Goal: Information Seeking & Learning: Learn about a topic

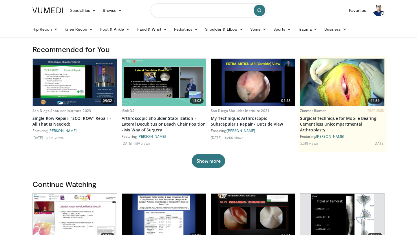
click at [182, 4] on input "Search topics, interventions" at bounding box center [209, 10] width 116 height 14
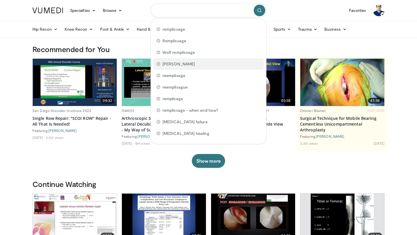
scroll to position [0, 0]
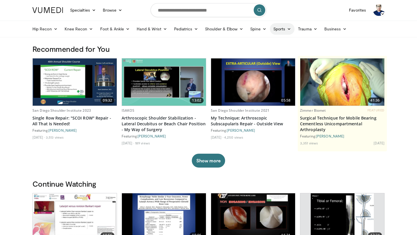
click at [286, 29] on link "Sports" at bounding box center [282, 29] width 25 height 12
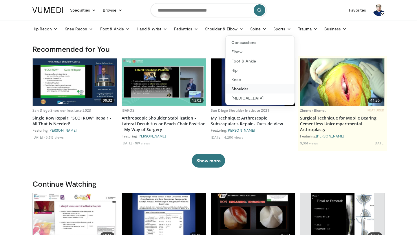
click at [244, 89] on link "Shoulder" at bounding box center [260, 88] width 69 height 9
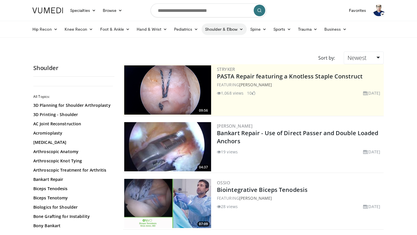
click at [228, 30] on link "Shoulder & Elbow" at bounding box center [224, 29] width 45 height 12
click at [202, 53] on link "Shoulder" at bounding box center [212, 51] width 69 height 9
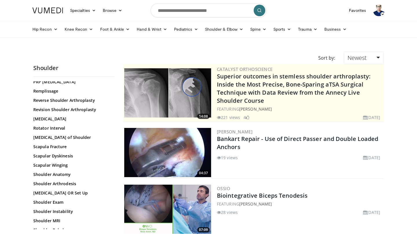
scroll to position [476, 0]
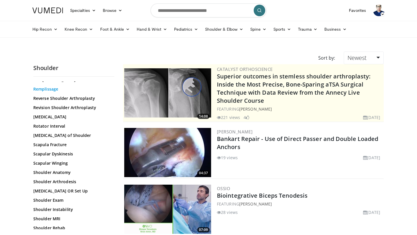
click at [54, 89] on link "Remplissage" at bounding box center [72, 89] width 78 height 6
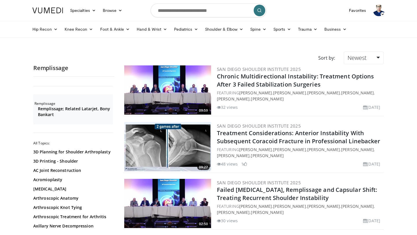
click at [170, 100] on img at bounding box center [167, 89] width 87 height 49
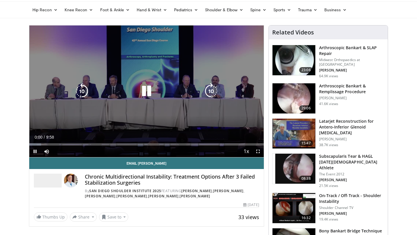
scroll to position [21, 0]
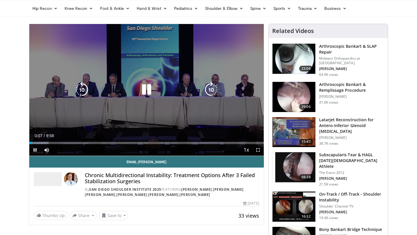
click at [224, 114] on div "10 seconds Tap to unmute" at bounding box center [146, 90] width 235 height 132
click at [147, 89] on icon "Video Player" at bounding box center [146, 90] width 16 height 16
click at [184, 81] on div "10 seconds Tap to unmute" at bounding box center [146, 90] width 235 height 132
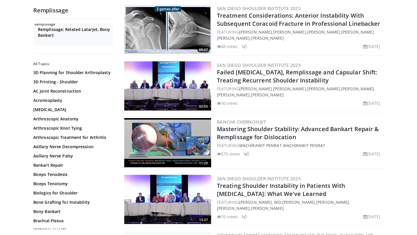
scroll to position [119, 0]
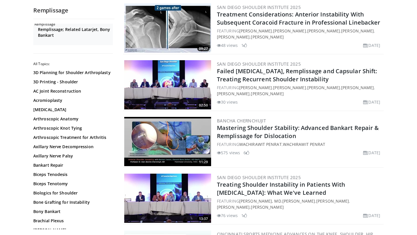
click at [163, 91] on img at bounding box center [167, 84] width 87 height 49
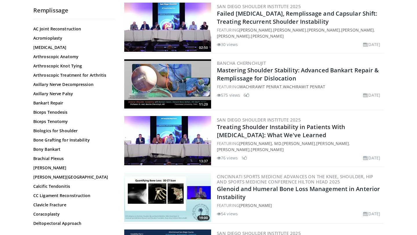
scroll to position [0, 0]
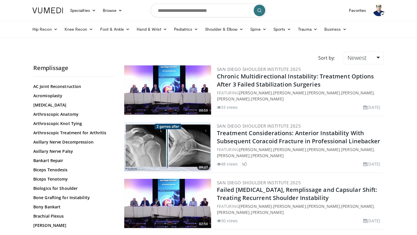
click at [169, 96] on img at bounding box center [167, 89] width 87 height 49
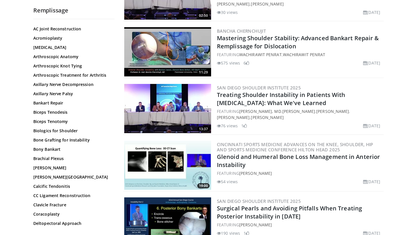
scroll to position [211, 0]
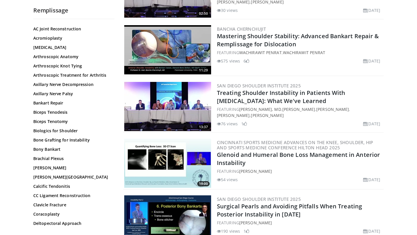
click at [163, 107] on img at bounding box center [167, 106] width 87 height 49
click at [184, 100] on img at bounding box center [167, 106] width 87 height 49
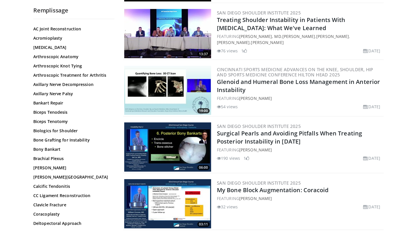
scroll to position [284, 0]
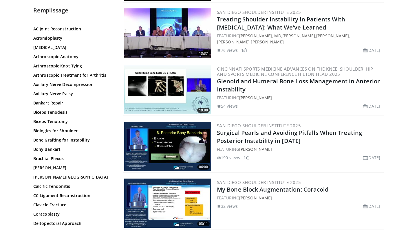
click at [179, 98] on img at bounding box center [167, 89] width 87 height 49
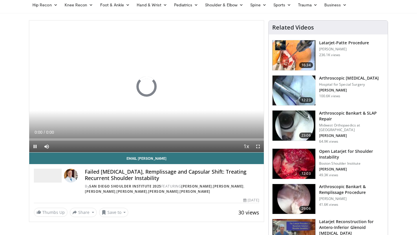
scroll to position [25, 0]
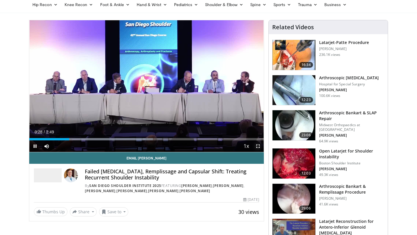
click at [256, 146] on span "Video Player" at bounding box center [258, 146] width 12 height 12
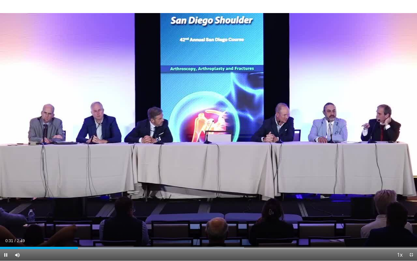
click at [70, 235] on div "Current Time 0:31 / Duration 2:49 Pause Skip Backward Skip Forward Mute Loaded …" at bounding box center [208, 255] width 417 height 12
click at [70, 235] on div "Loaded : 58.55% 0:28 0:28" at bounding box center [208, 246] width 417 height 6
click at [65, 235] on div "Loaded : 58.55% 0:26 0:26" at bounding box center [208, 247] width 417 height 2
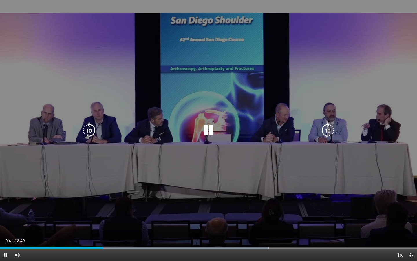
click at [212, 133] on icon "Video Player" at bounding box center [208, 130] width 16 height 16
click at [167, 202] on div "10 seconds Tap to unmute" at bounding box center [208, 130] width 417 height 260
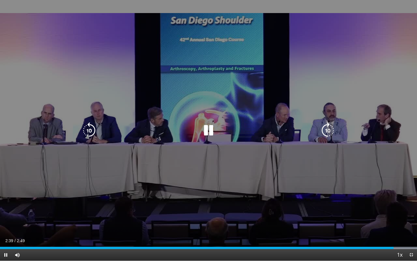
click at [216, 154] on div "10 seconds Tap to unmute" at bounding box center [208, 130] width 417 height 260
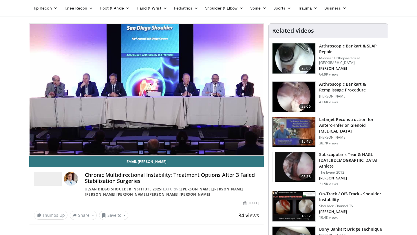
scroll to position [21, 0]
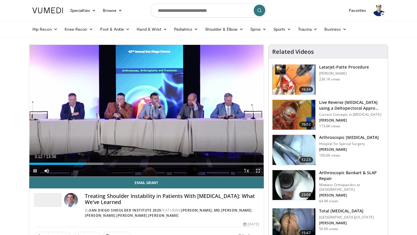
click at [258, 169] on span "Video Player" at bounding box center [258, 171] width 12 height 12
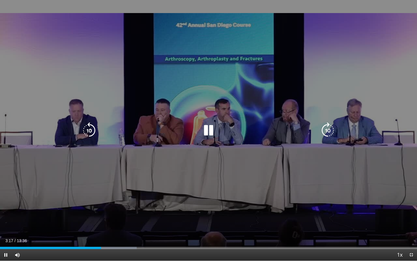
click at [269, 174] on div "10 seconds Tap to unmute" at bounding box center [208, 130] width 417 height 260
click at [209, 190] on div "10 seconds Tap to unmute" at bounding box center [208, 130] width 417 height 260
click at [201, 198] on div "10 seconds Tap to unmute" at bounding box center [208, 130] width 417 height 260
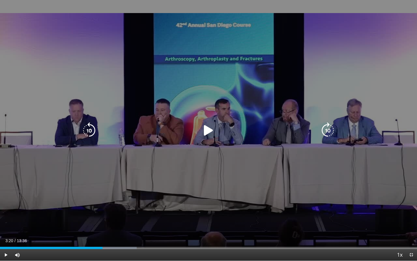
click at [201, 198] on div "10 seconds Tap to unmute" at bounding box center [208, 130] width 417 height 260
click at [213, 144] on div "10 seconds Tap to unmute" at bounding box center [208, 130] width 417 height 260
click at [120, 167] on div "10 seconds Tap to unmute" at bounding box center [208, 130] width 417 height 260
click at [368, 169] on div "10 seconds Tap to unmute" at bounding box center [208, 130] width 417 height 260
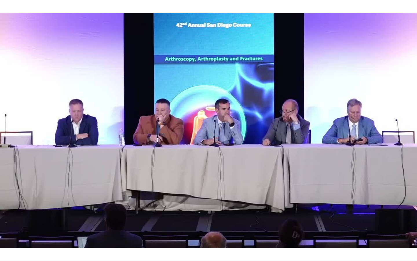
click at [320, 197] on div "10 seconds Tap to unmute" at bounding box center [208, 130] width 417 height 260
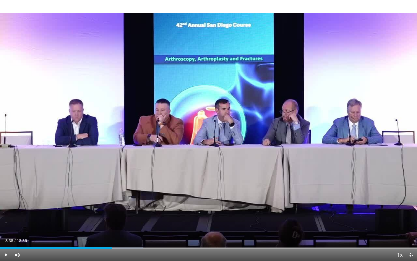
click at [320, 197] on div "10 seconds Tap to unmute" at bounding box center [208, 130] width 417 height 260
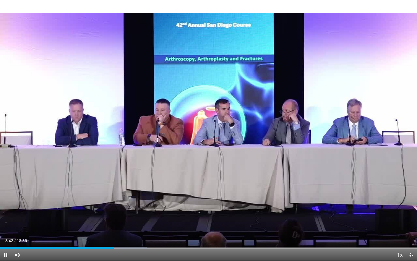
click at [320, 197] on div "10 seconds Tap to unmute" at bounding box center [208, 130] width 417 height 260
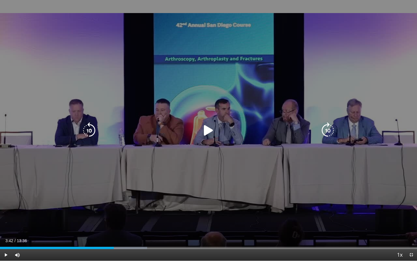
click at [210, 127] on icon "Video Player" at bounding box center [208, 130] width 16 height 16
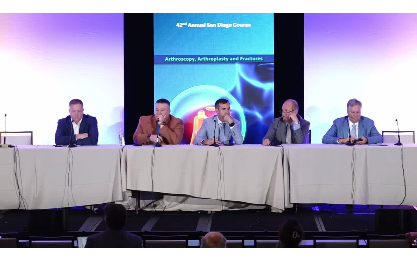
click at [292, 196] on div "10 seconds Tap to unmute" at bounding box center [208, 130] width 417 height 260
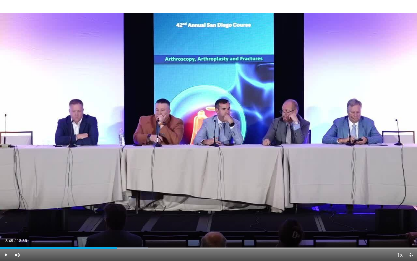
click at [292, 196] on div "10 seconds Tap to unmute" at bounding box center [208, 130] width 417 height 260
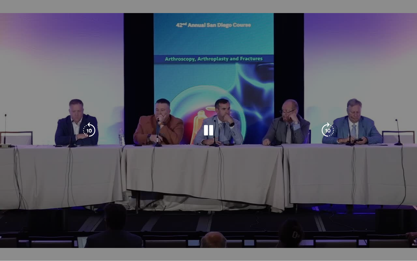
click at [292, 196] on div "10 seconds Tap to unmute" at bounding box center [208, 130] width 417 height 260
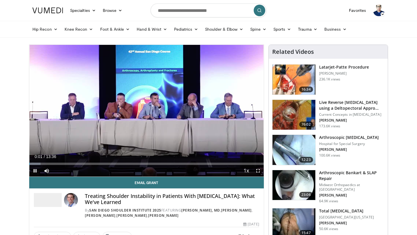
click at [203, 166] on div "Current Time 0:01 / Duration 13:36 Pause Skip Backward Skip Forward Mute Loaded…" at bounding box center [146, 171] width 235 height 12
click at [207, 163] on div "Progress Bar" at bounding box center [207, 164] width 1 height 2
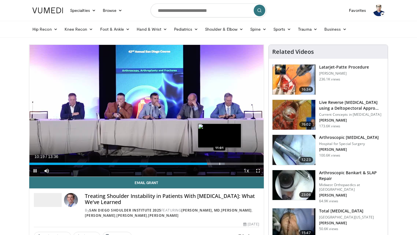
click at [220, 165] on div "Progress Bar" at bounding box center [220, 164] width 1 height 2
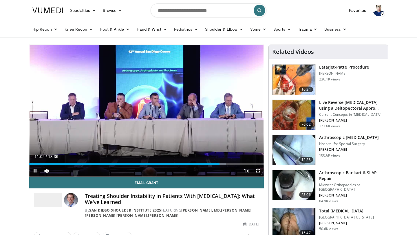
click at [225, 165] on div "Current Time 11:02 / Duration 13:36 Pause Skip Backward Skip Forward Mute Loade…" at bounding box center [146, 171] width 235 height 12
click at [225, 166] on div "Current Time 11:03 / Duration 13:36 Pause Skip Backward Skip Forward Mute Loade…" at bounding box center [146, 171] width 235 height 12
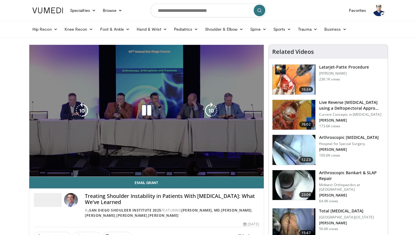
click at [257, 171] on div "10 seconds Tap to unmute" at bounding box center [146, 111] width 235 height 132
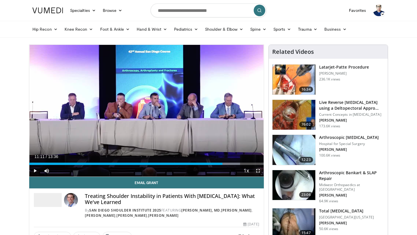
click at [257, 171] on span "Video Player" at bounding box center [258, 171] width 12 height 12
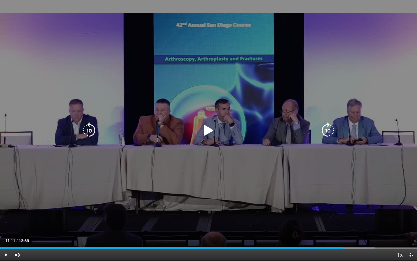
click at [202, 135] on icon "Video Player" at bounding box center [208, 130] width 16 height 16
click at [330, 132] on icon "Video Player" at bounding box center [328, 130] width 16 height 16
click at [209, 124] on icon "Video Player" at bounding box center [208, 130] width 16 height 16
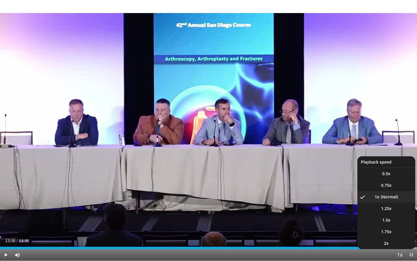
click at [401, 235] on button "Playback Rate" at bounding box center [400, 255] width 12 height 12
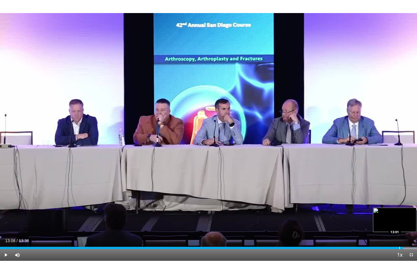
click at [399, 235] on div "Progress Bar" at bounding box center [399, 247] width 1 height 2
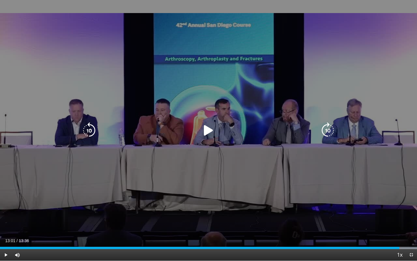
click at [210, 127] on icon "Video Player" at bounding box center [208, 130] width 16 height 16
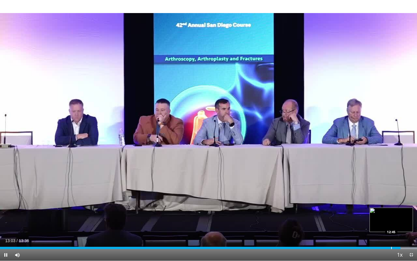
click at [391, 235] on div "Progress Bar" at bounding box center [391, 247] width 1 height 2
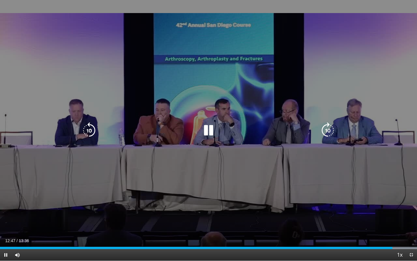
click at [213, 128] on icon "Video Player" at bounding box center [208, 130] width 16 height 16
click at [208, 127] on icon "Video Player" at bounding box center [208, 130] width 16 height 16
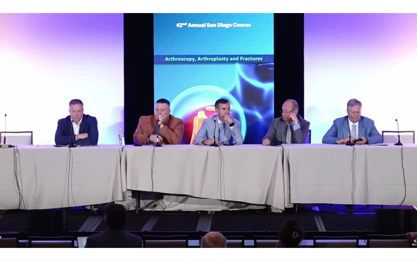
click at [208, 127] on div "10 seconds Tap to unmute" at bounding box center [208, 130] width 417 height 260
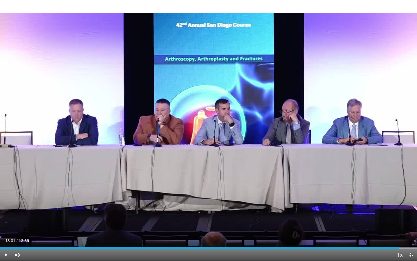
click at [208, 127] on div "10 seconds Tap to unmute" at bounding box center [208, 130] width 417 height 260
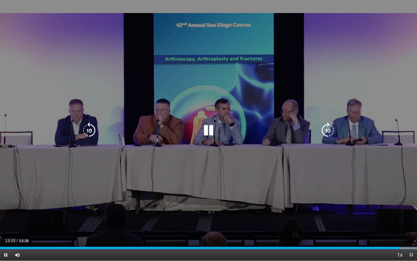
click at [208, 133] on icon "Video Player" at bounding box center [208, 130] width 16 height 16
click at [208, 131] on icon "Video Player" at bounding box center [208, 130] width 16 height 16
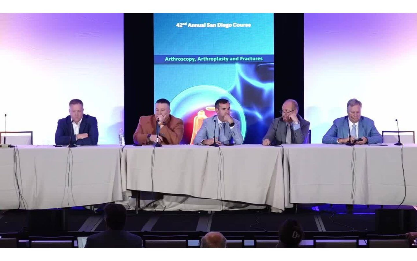
click at [208, 131] on div "10 seconds Tap to unmute" at bounding box center [208, 130] width 417 height 260
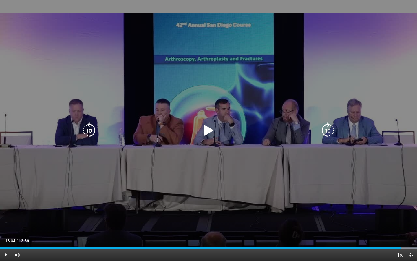
click at [208, 128] on icon "Video Player" at bounding box center [208, 130] width 16 height 16
click at [208, 128] on div "10 seconds Tap to unmute" at bounding box center [208, 130] width 417 height 260
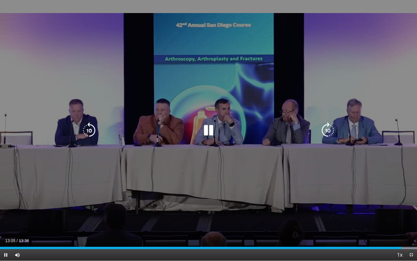
click at [208, 128] on icon "Video Player" at bounding box center [208, 130] width 16 height 16
click at [208, 128] on div "10 seconds Tap to unmute" at bounding box center [208, 130] width 417 height 260
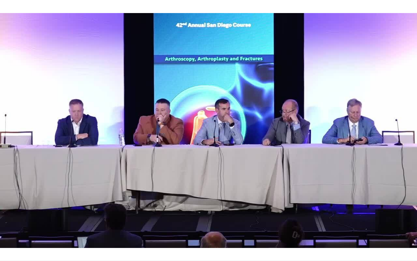
click at [208, 128] on div "10 seconds Tap to unmute" at bounding box center [208, 130] width 417 height 260
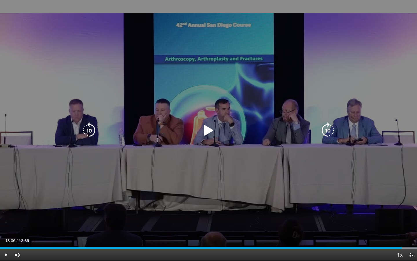
click at [207, 129] on icon "Video Player" at bounding box center [208, 130] width 16 height 16
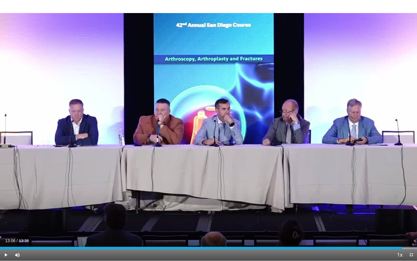
click at [207, 129] on div "10 seconds Tap to unmute" at bounding box center [208, 130] width 417 height 260
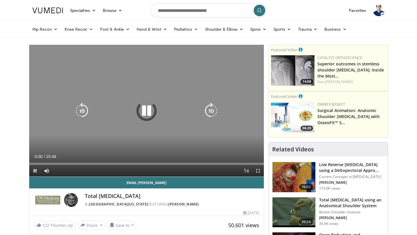
click at [144, 102] on div "10 seconds Tap to unmute" at bounding box center [146, 111] width 235 height 132
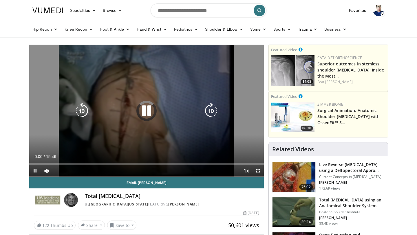
click at [147, 112] on icon "Video Player" at bounding box center [146, 111] width 16 height 16
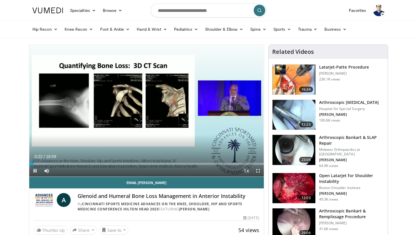
click at [193, 167] on div "Current Time 0:22 / Duration 18:59 Pause Skip Backward Skip Forward Mute Loaded…" at bounding box center [146, 171] width 235 height 12
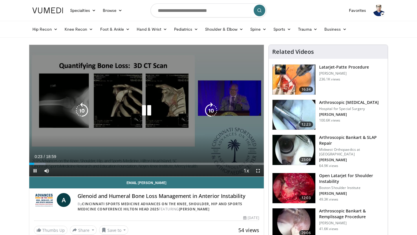
click at [148, 109] on icon "Video Player" at bounding box center [146, 111] width 16 height 16
click at [169, 135] on div "10 seconds Tap to unmute" at bounding box center [146, 111] width 235 height 132
click at [144, 107] on icon "Video Player" at bounding box center [146, 111] width 16 height 16
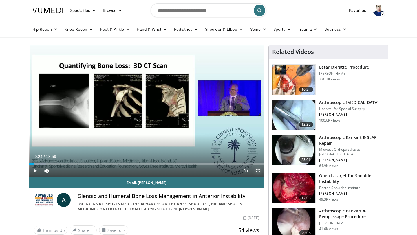
click at [259, 172] on span "Video Player" at bounding box center [258, 171] width 12 height 12
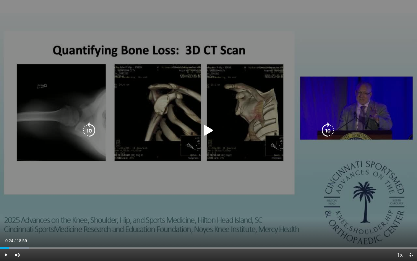
click at [207, 132] on icon "Video Player" at bounding box center [208, 130] width 16 height 16
drag, startPoint x: 355, startPoint y: 183, endPoint x: 341, endPoint y: 182, distance: 13.9
click at [342, 183] on div "10 seconds Tap to unmute" at bounding box center [208, 130] width 417 height 260
click at [211, 131] on icon "Video Player" at bounding box center [208, 130] width 16 height 16
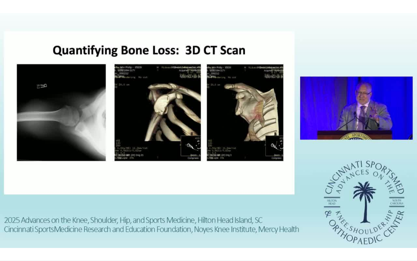
click at [211, 131] on div "10 seconds Tap to unmute" at bounding box center [208, 130] width 417 height 260
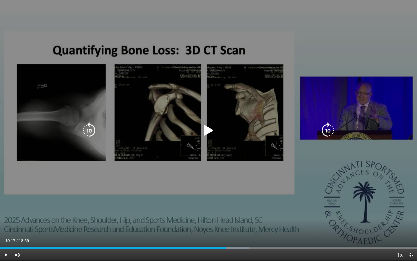
click at [208, 130] on icon "Video Player" at bounding box center [208, 130] width 16 height 16
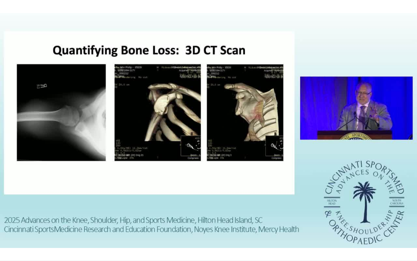
click at [211, 129] on div "10 seconds Tap to unmute" at bounding box center [208, 130] width 417 height 260
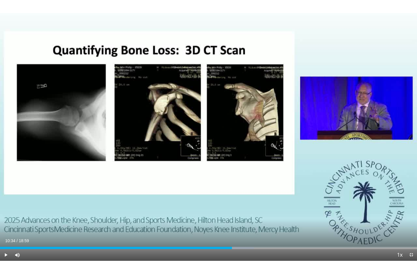
click at [211, 129] on div "10 seconds Tap to unmute" at bounding box center [208, 130] width 417 height 260
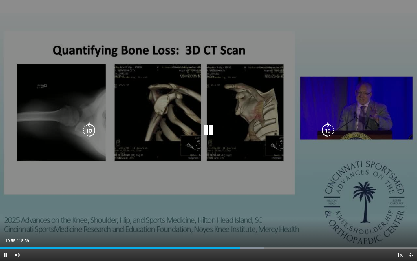
click at [207, 131] on icon "Video Player" at bounding box center [208, 130] width 16 height 16
click at [204, 130] on icon "Video Player" at bounding box center [208, 130] width 16 height 16
